Goal: Task Accomplishment & Management: Manage account settings

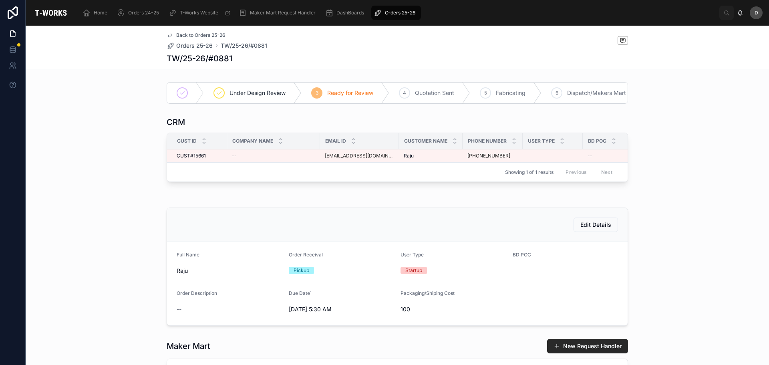
scroll to position [0, 438]
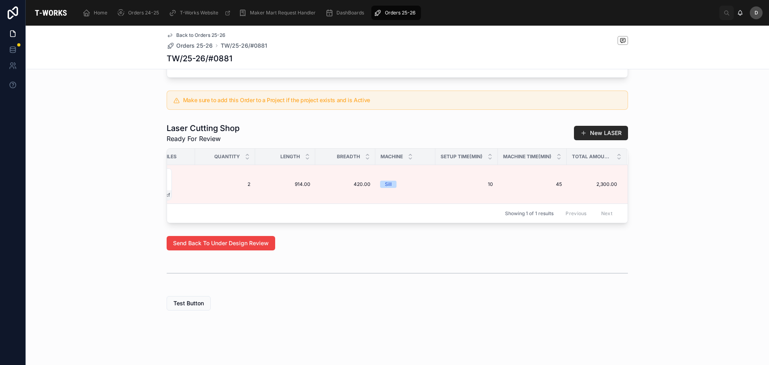
click at [411, 10] on span "Orders 25-26" at bounding box center [400, 13] width 30 height 6
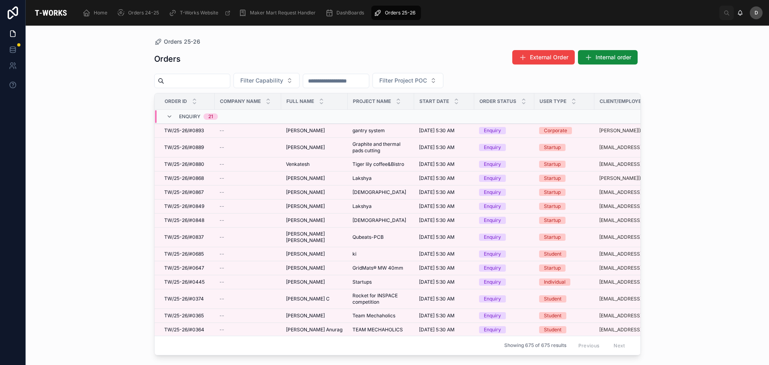
click at [306, 72] on div "Orders External Order Internal order Filter Capability Filter Project POC Order…" at bounding box center [397, 200] width 486 height 310
click at [299, 82] on button "Filter Capability" at bounding box center [266, 80] width 66 height 15
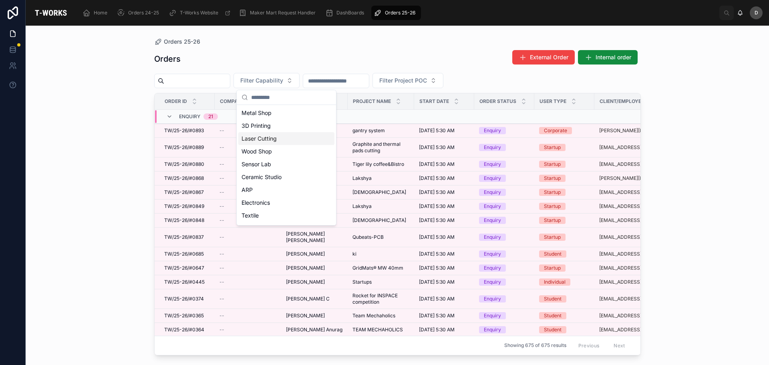
click at [273, 142] on div "Laser Cutting" at bounding box center [286, 138] width 96 height 13
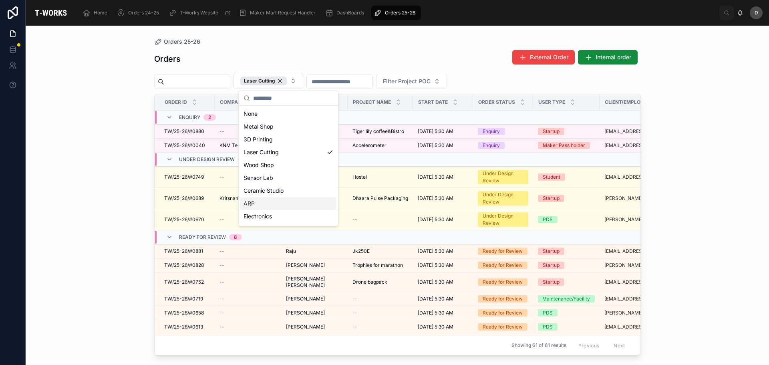
drag, startPoint x: 268, startPoint y: 199, endPoint x: 285, endPoint y: 178, distance: 27.0
click at [268, 199] on div "ARP" at bounding box center [288, 203] width 96 height 13
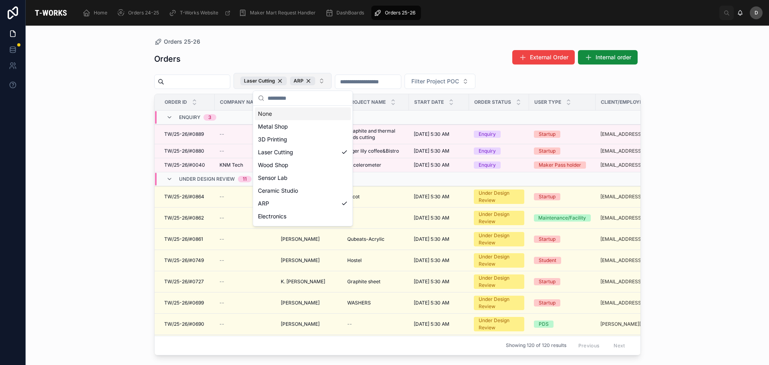
click at [331, 78] on button "Laser Cutting ARP" at bounding box center [282, 81] width 98 height 16
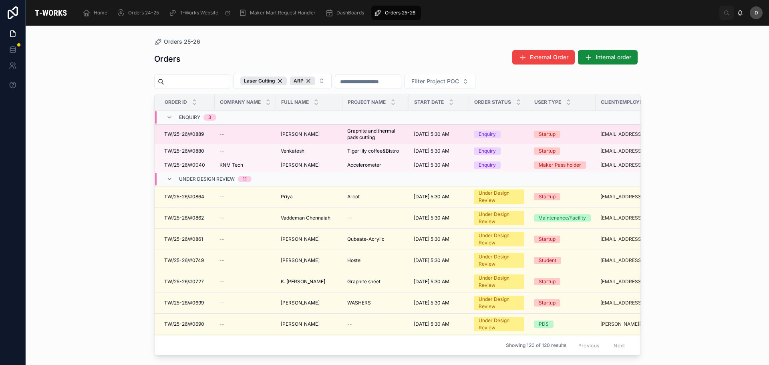
click at [379, 131] on span "Graphite and thermal pads cutting" at bounding box center [375, 134] width 57 height 13
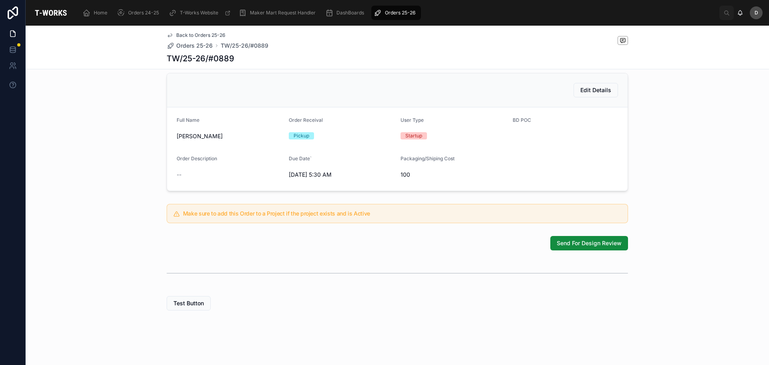
scroll to position [174, 0]
click at [576, 246] on span "Send For Design Review" at bounding box center [588, 243] width 65 height 8
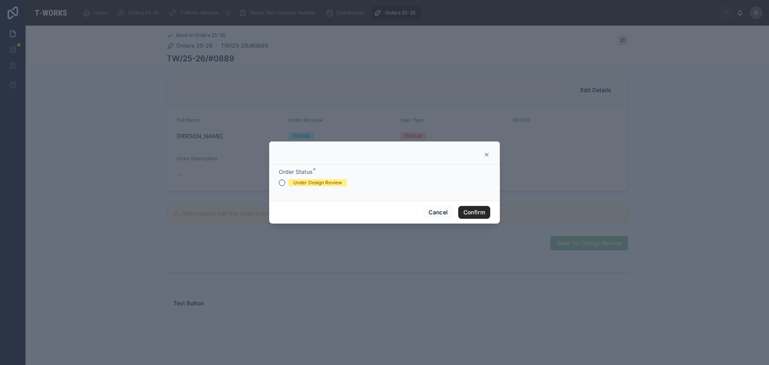
click at [288, 185] on div "Under Design Review" at bounding box center [384, 182] width 211 height 7
click at [321, 187] on form "Order Status * Under Design Review" at bounding box center [384, 181] width 211 height 26
click at [334, 181] on div "Under Design Review" at bounding box center [317, 182] width 49 height 7
click at [285, 181] on button "Under Design Review" at bounding box center [282, 182] width 6 height 6
click at [470, 213] on button "Confirm" at bounding box center [474, 212] width 32 height 13
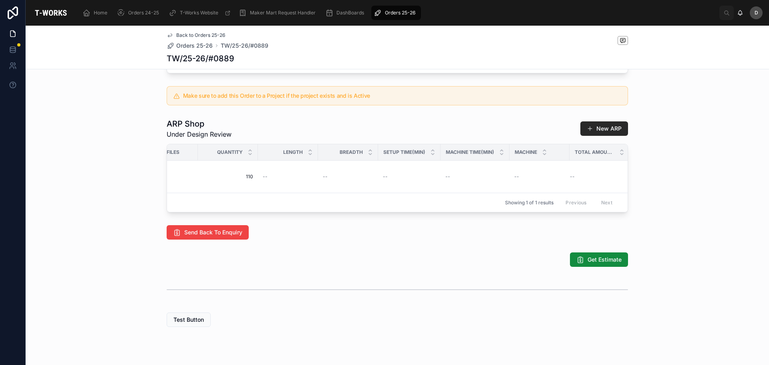
scroll to position [0, 412]
click at [580, 264] on div "NOTE :- All Files are viewed and are ready for DFM and Quote generation NOTE :-…" at bounding box center [595, 260] width 175 height 11
click at [582, 267] on button "Get Estimate" at bounding box center [599, 259] width 58 height 14
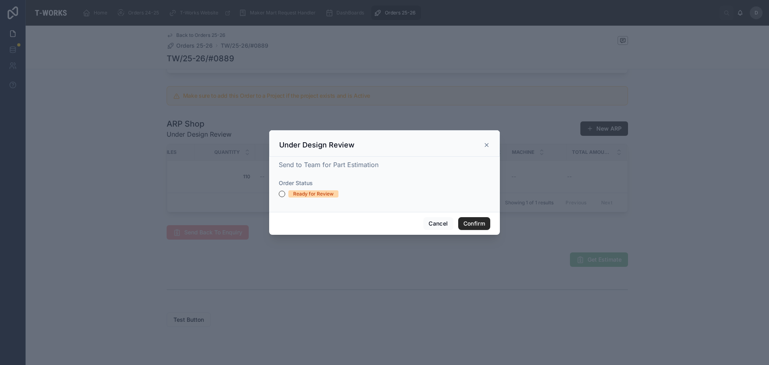
click at [328, 195] on div "Ready for Review" at bounding box center [313, 193] width 40 height 7
click at [285, 195] on button "Ready for Review" at bounding box center [282, 194] width 6 height 6
click at [465, 224] on button "Confirm" at bounding box center [474, 223] width 32 height 13
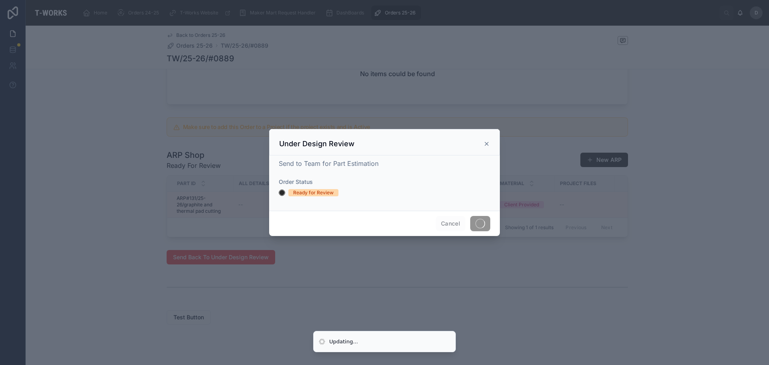
scroll to position [347, 0]
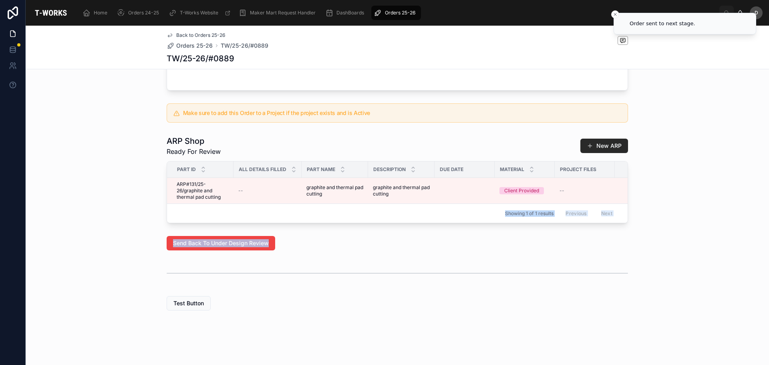
drag, startPoint x: 378, startPoint y: 217, endPoint x: 476, endPoint y: 231, distance: 98.8
click at [522, 231] on div "Under Design Review 3 Ready for Review 4 Quotation Sent 5 Fabricating 6 Dispatc…" at bounding box center [397, 31] width 743 height 564
click at [387, 250] on div "Send Back To Under Design Review" at bounding box center [397, 243] width 743 height 21
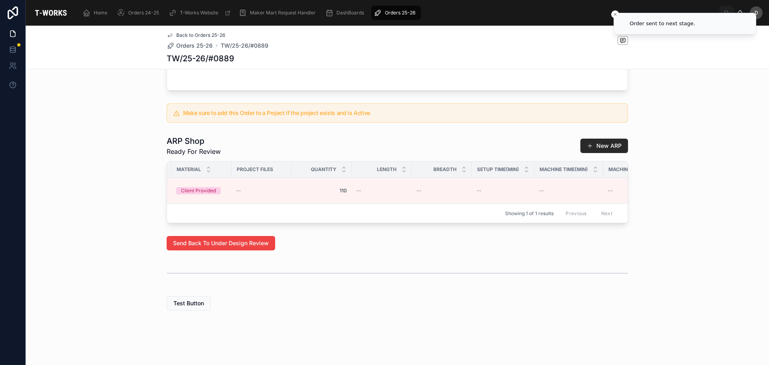
scroll to position [0, 329]
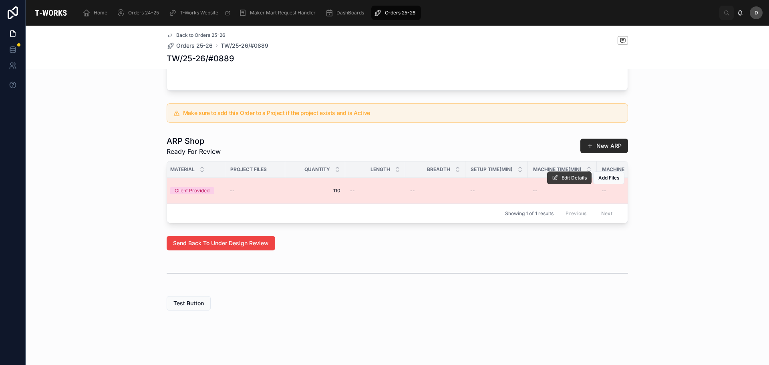
click at [566, 175] on span "Edit Details" at bounding box center [573, 178] width 25 height 6
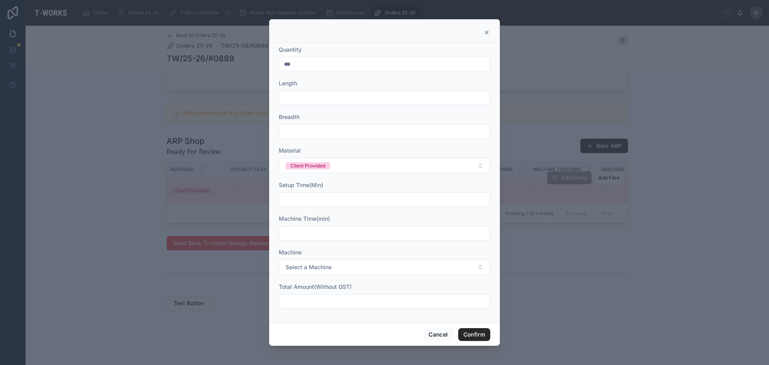
click at [325, 104] on div at bounding box center [384, 97] width 211 height 14
click at [331, 96] on input "text" at bounding box center [384, 97] width 211 height 11
type input "***"
click at [318, 128] on input "text" at bounding box center [384, 131] width 211 height 11
type input "***"
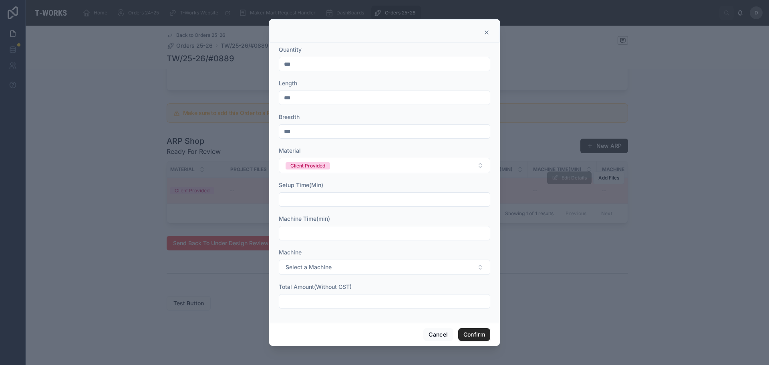
click at [363, 197] on input "text" at bounding box center [384, 199] width 211 height 11
type input "*****"
click at [340, 230] on input "text" at bounding box center [384, 232] width 211 height 11
click at [333, 267] on button "Select a Machine" at bounding box center [384, 266] width 211 height 15
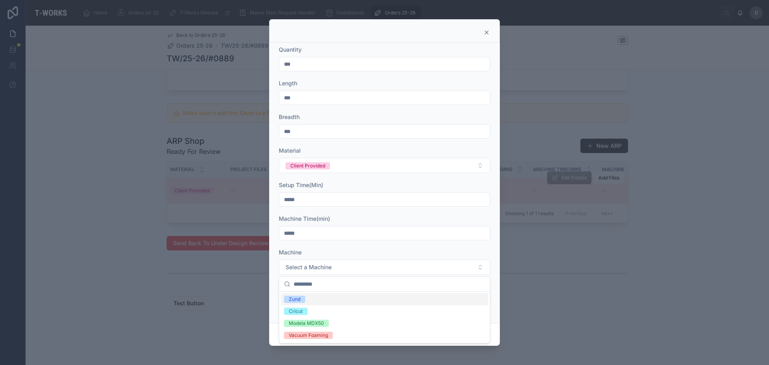
click at [322, 301] on div "Zund" at bounding box center [384, 299] width 207 height 12
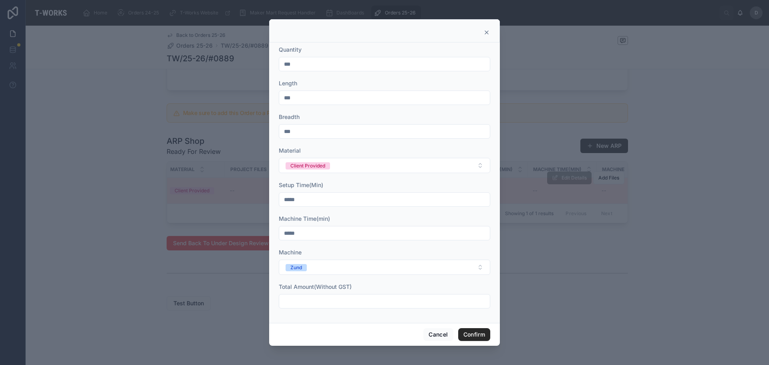
click at [325, 233] on input "*****" at bounding box center [384, 232] width 211 height 11
drag, startPoint x: 325, startPoint y: 233, endPoint x: 153, endPoint y: 219, distance: 172.7
click at [153, 219] on div "Quantity *** Length *** Breadth *** Material Client Provided Setup Time(Min) **…" at bounding box center [384, 182] width 769 height 365
type input "****"
click at [479, 336] on button "Confirm" at bounding box center [474, 334] width 32 height 13
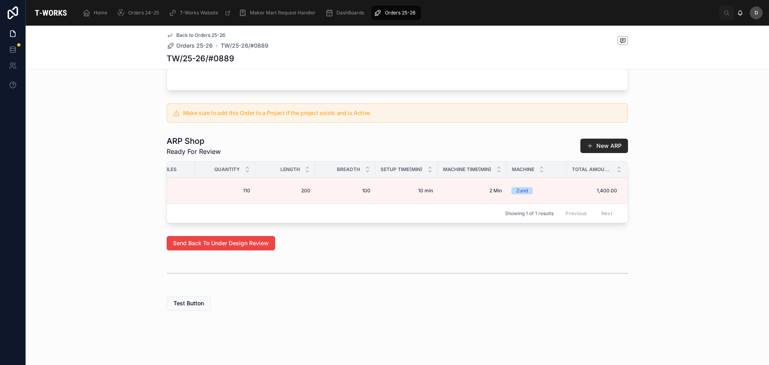
scroll to position [155, 0]
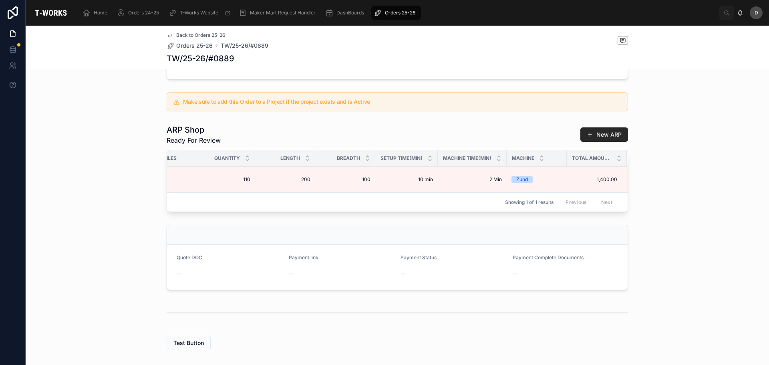
click at [397, 11] on span "Orders 25-26" at bounding box center [400, 13] width 30 height 6
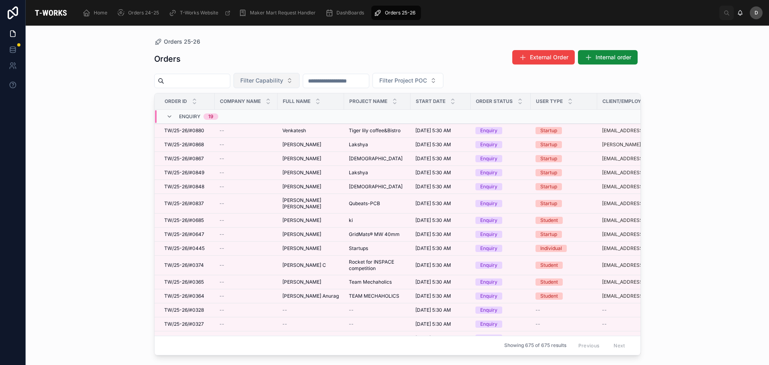
click at [299, 78] on button "Filter Capability" at bounding box center [266, 80] width 66 height 15
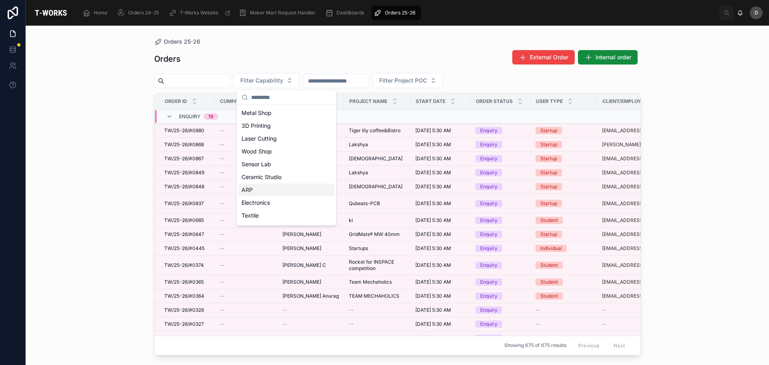
click at [267, 191] on div "ARP" at bounding box center [286, 189] width 96 height 13
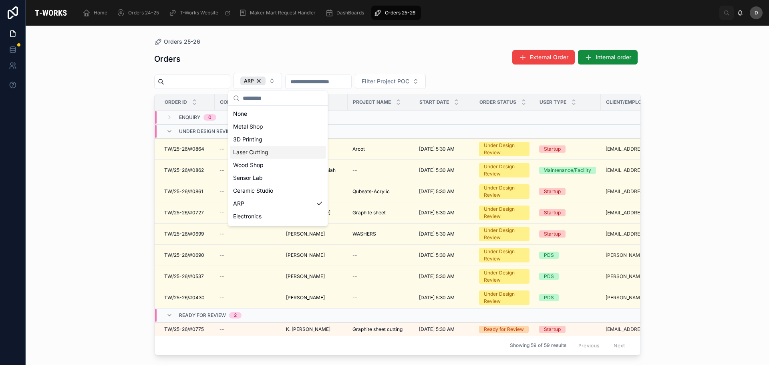
click at [267, 155] on div "Laser Cutting" at bounding box center [278, 152] width 96 height 13
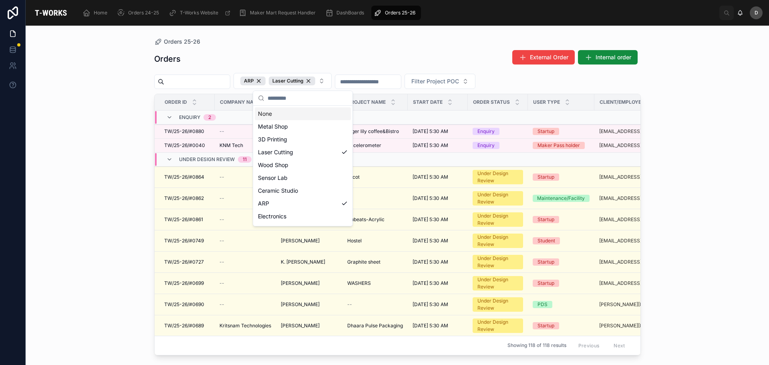
click at [373, 60] on div "Orders External Order Internal order" at bounding box center [397, 59] width 486 height 18
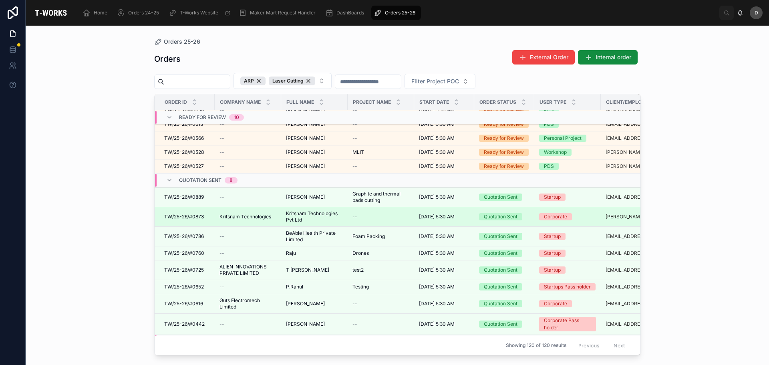
scroll to position [285, 0]
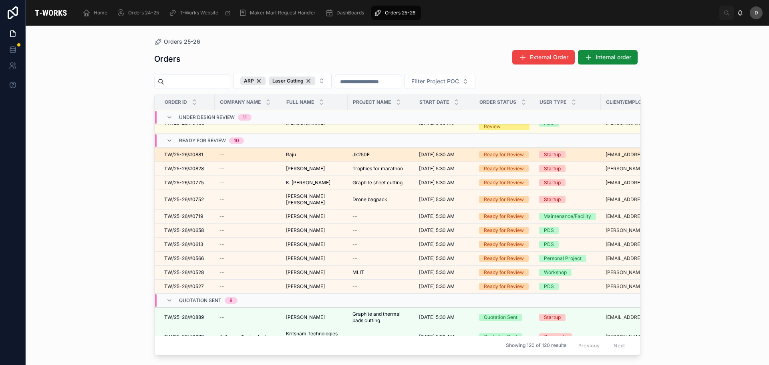
click at [335, 156] on div "[PERSON_NAME]" at bounding box center [314, 154] width 57 height 6
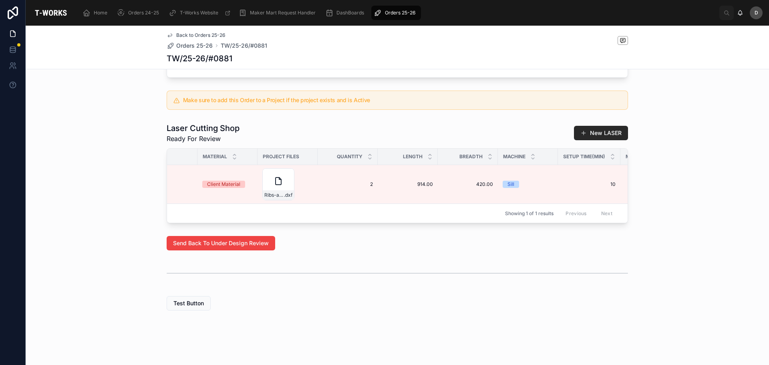
scroll to position [0, 438]
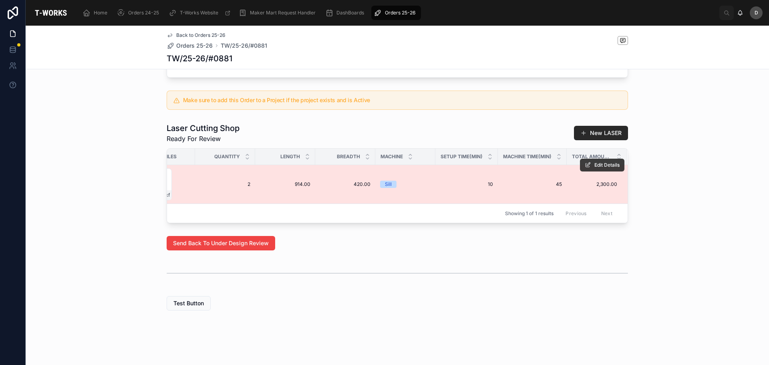
click at [600, 162] on span "Edit Details" at bounding box center [606, 165] width 25 height 6
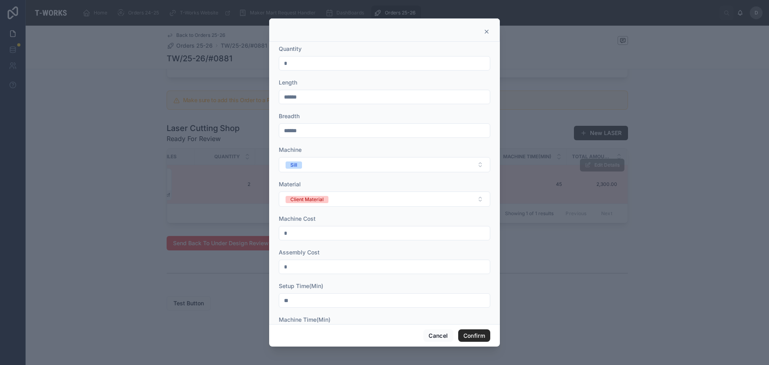
scroll to position [65, 0]
drag, startPoint x: 315, startPoint y: 297, endPoint x: 166, endPoint y: 289, distance: 149.6
click at [166, 289] on div "Quantity * Length ****** Breadth ****** Machine Sill Material Client Material M…" at bounding box center [384, 182] width 769 height 365
type input "********"
click at [480, 333] on button "Confirm" at bounding box center [474, 335] width 32 height 13
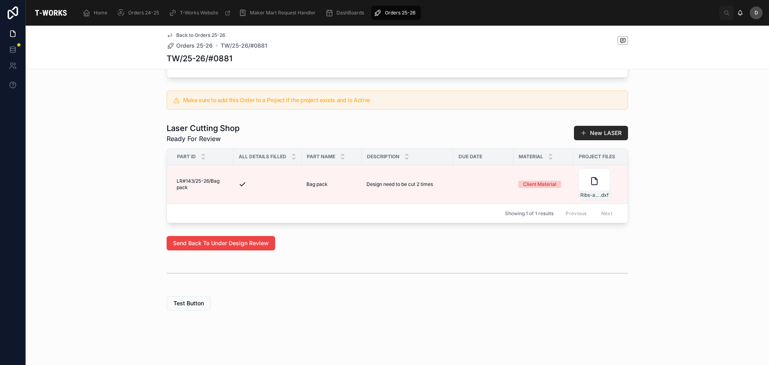
scroll to position [0, 438]
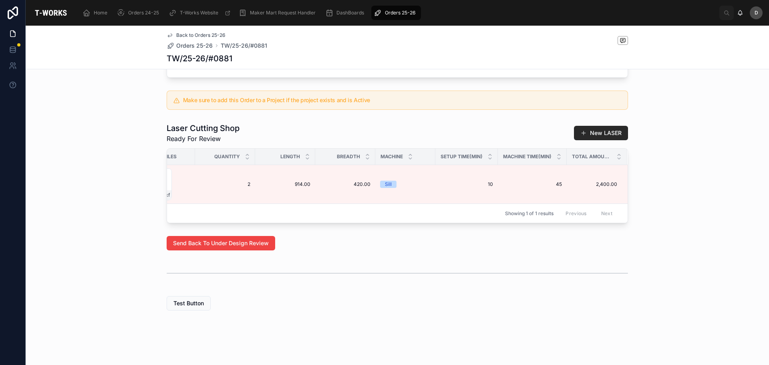
click at [405, 11] on span "Orders 25-26" at bounding box center [400, 13] width 30 height 6
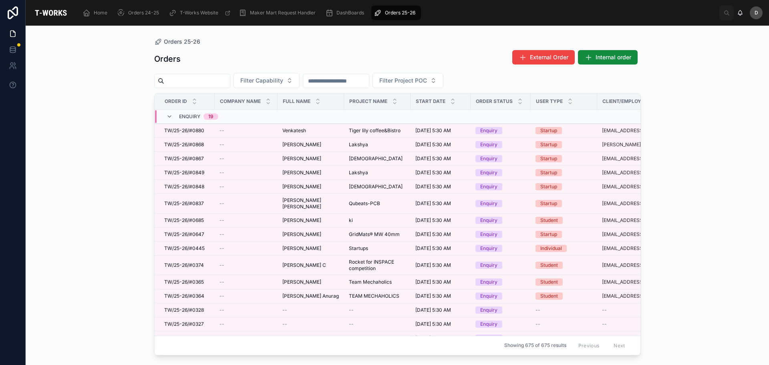
click at [108, 206] on div "Orders 25-26 Orders External Order Internal order Filter Capability Filter Proj…" at bounding box center [397, 195] width 743 height 339
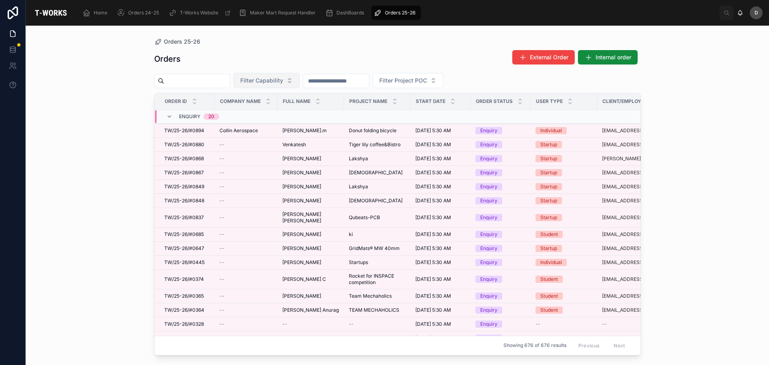
click at [295, 86] on button "Filter Capability" at bounding box center [266, 80] width 66 height 15
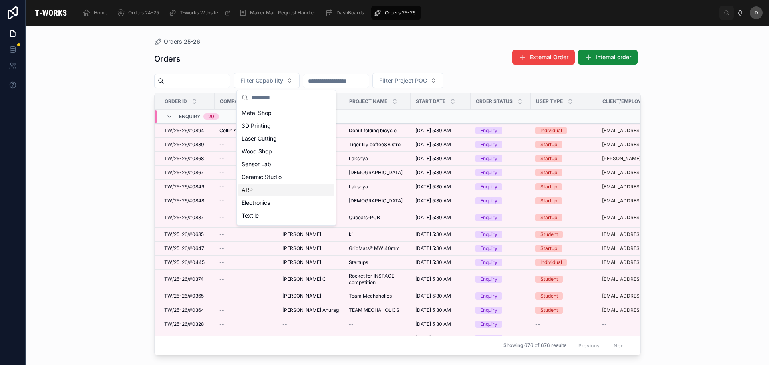
click at [265, 186] on div "ARP" at bounding box center [286, 189] width 96 height 13
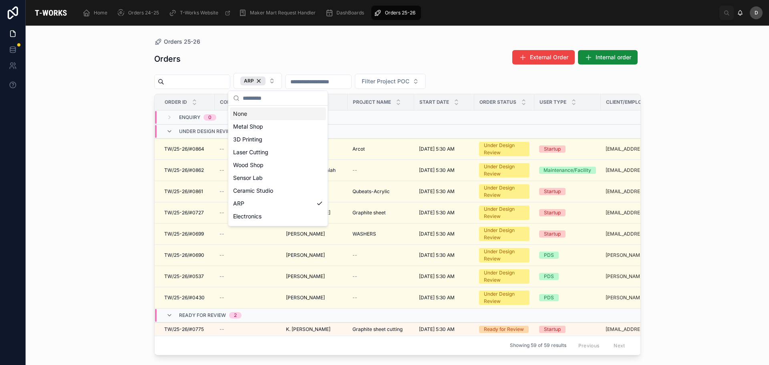
click at [345, 45] on div "Orders External Order Internal order ARP Filter Project POC Order ID Company Na…" at bounding box center [397, 200] width 486 height 310
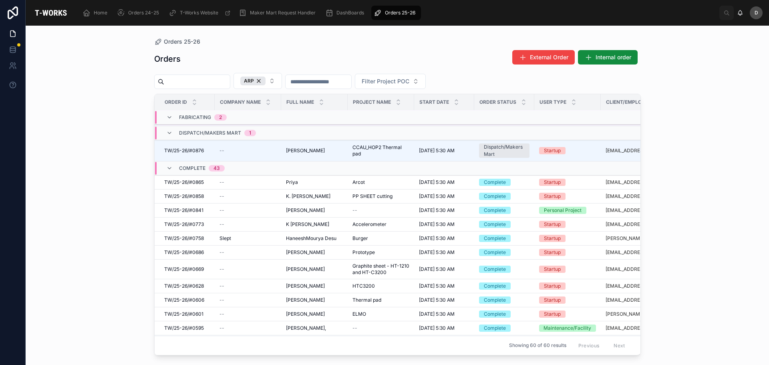
scroll to position [369, 0]
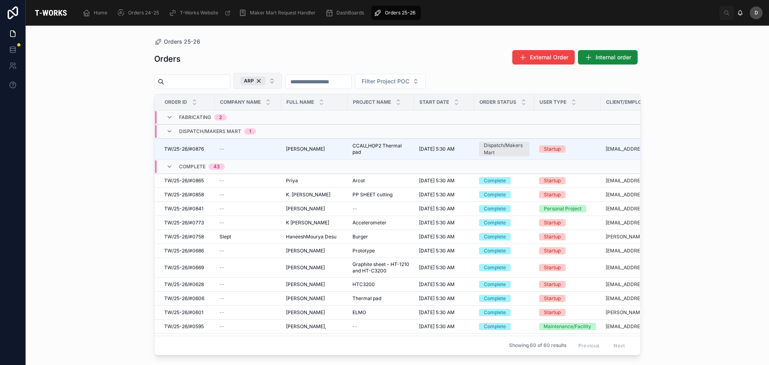
click at [282, 85] on button "ARP" at bounding box center [257, 81] width 48 height 16
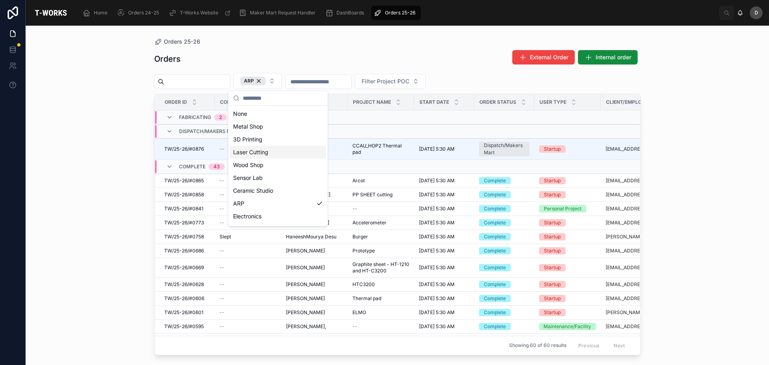
click at [256, 147] on div "Laser Cutting" at bounding box center [278, 152] width 96 height 13
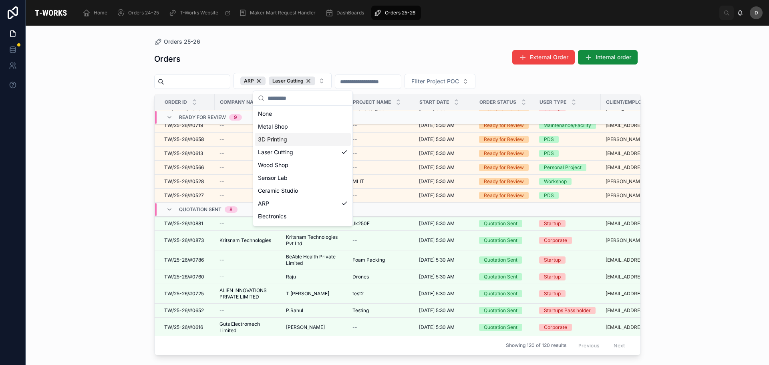
scroll to position [388, 0]
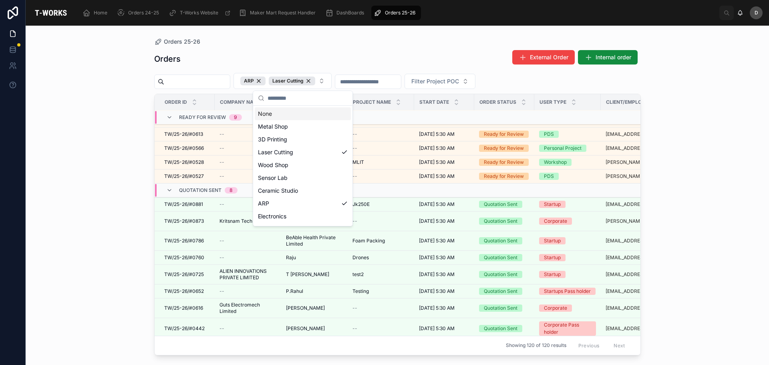
click at [354, 46] on div "Orders External Order Internal order ARP Laser Cutting Filter Project POC Order…" at bounding box center [397, 200] width 486 height 310
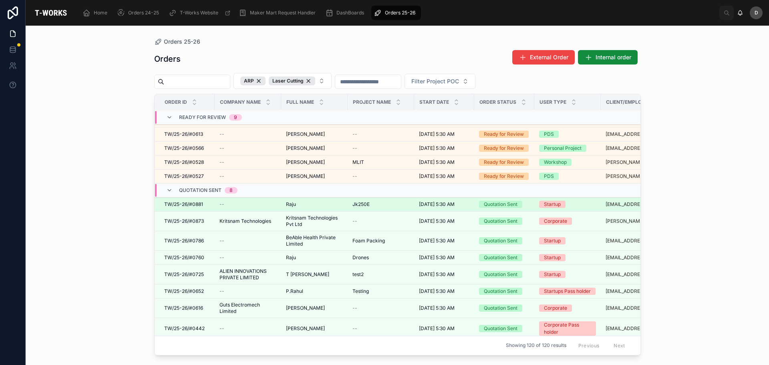
click at [327, 197] on td "[PERSON_NAME]" at bounding box center [314, 204] width 66 height 14
click at [331, 201] on div "[PERSON_NAME]" at bounding box center [314, 204] width 57 height 6
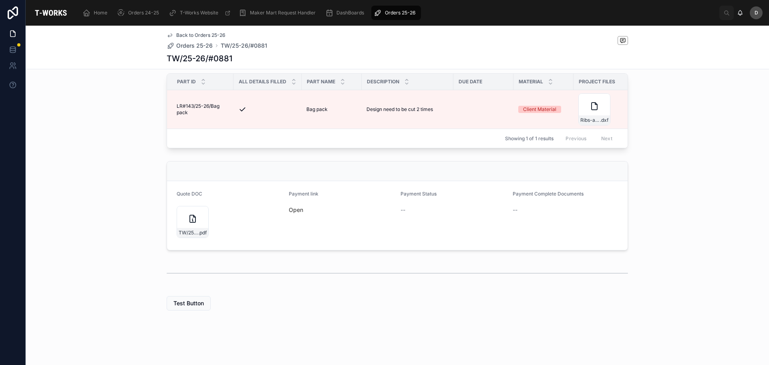
scroll to position [244, 0]
click at [183, 225] on div "TW/25-26/#0881 .pdf" at bounding box center [193, 222] width 32 height 32
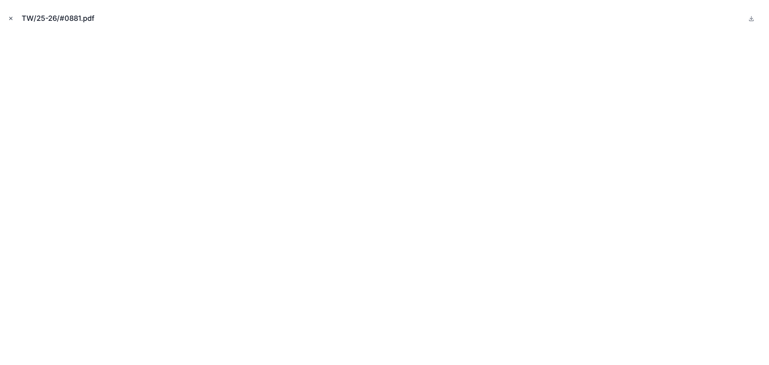
click at [9, 20] on icon "Close modal" at bounding box center [11, 19] width 6 height 6
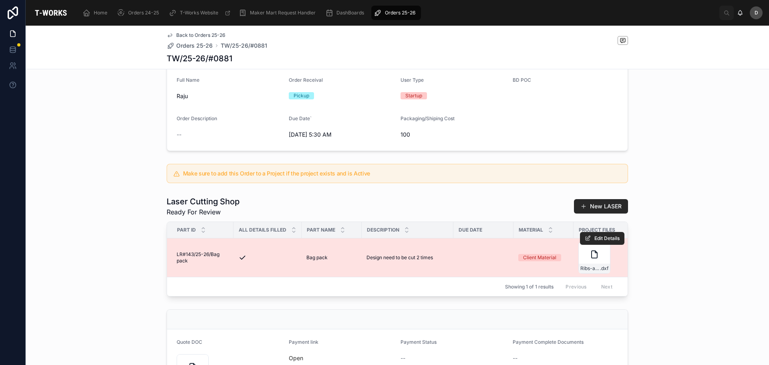
scroll to position [244, 0]
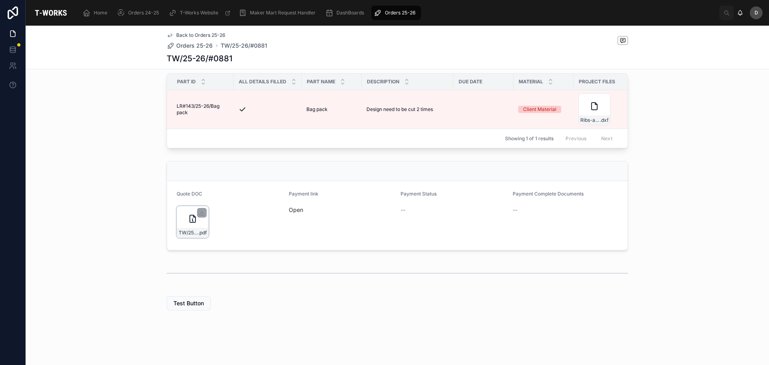
click at [184, 225] on div "TW/25-26/#0881 .pdf" at bounding box center [193, 222] width 32 height 32
